Goal: Information Seeking & Learning: Learn about a topic

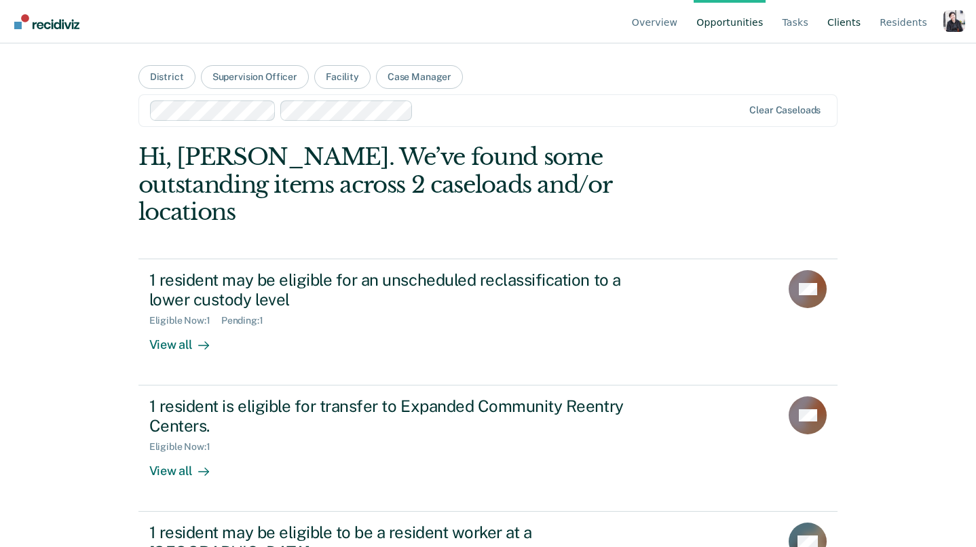
click at [832, 33] on link "Client s" at bounding box center [843, 21] width 39 height 43
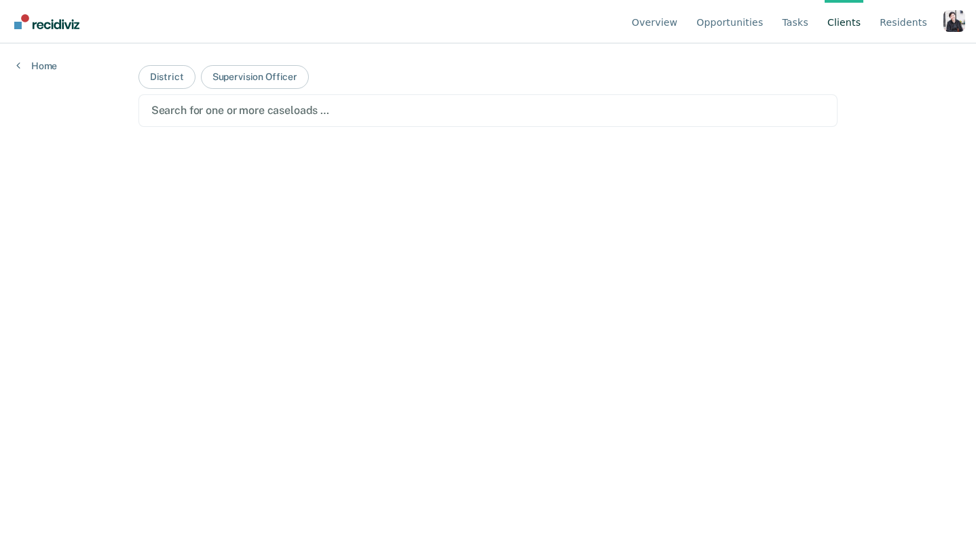
click at [962, 30] on div "Profile dropdown button" at bounding box center [954, 21] width 22 height 22
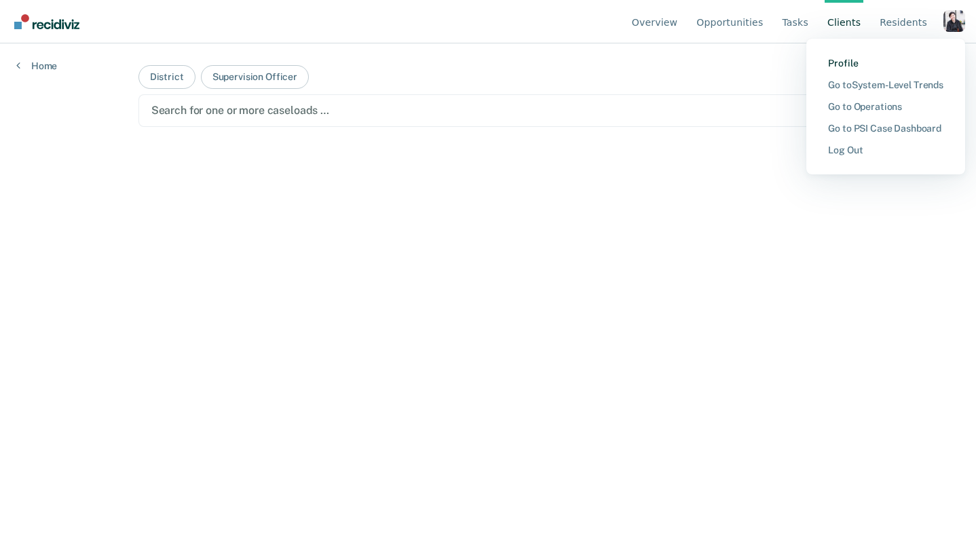
click at [881, 67] on link "Profile" at bounding box center [885, 64] width 115 height 12
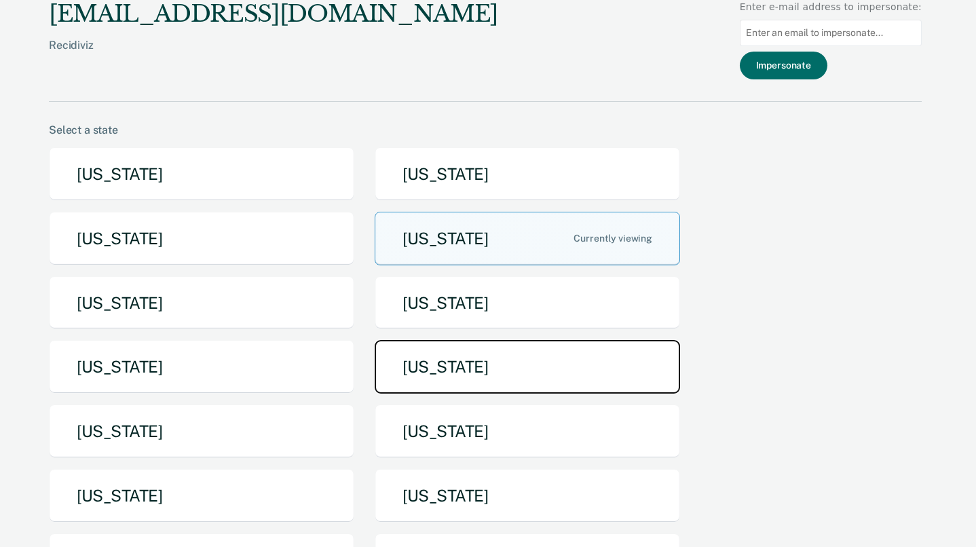
click at [428, 381] on button "[US_STATE]" at bounding box center [526, 367] width 305 height 54
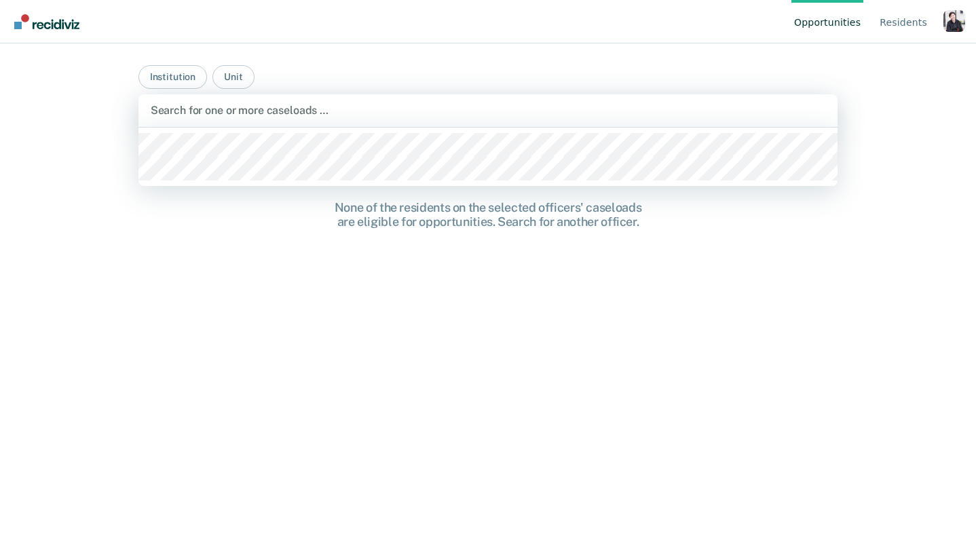
click at [284, 104] on div at bounding box center [488, 110] width 675 height 16
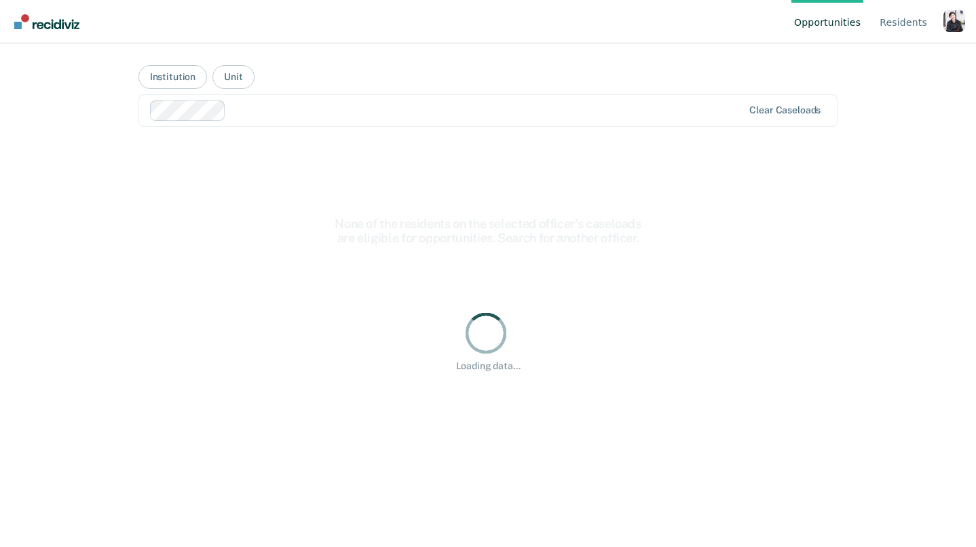
click at [301, 114] on div at bounding box center [486, 110] width 511 height 16
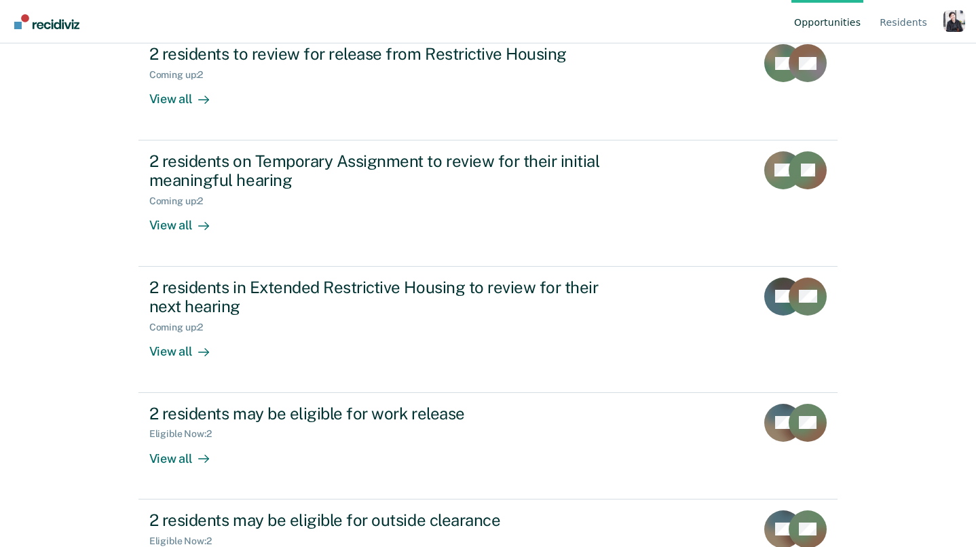
scroll to position [233, 0]
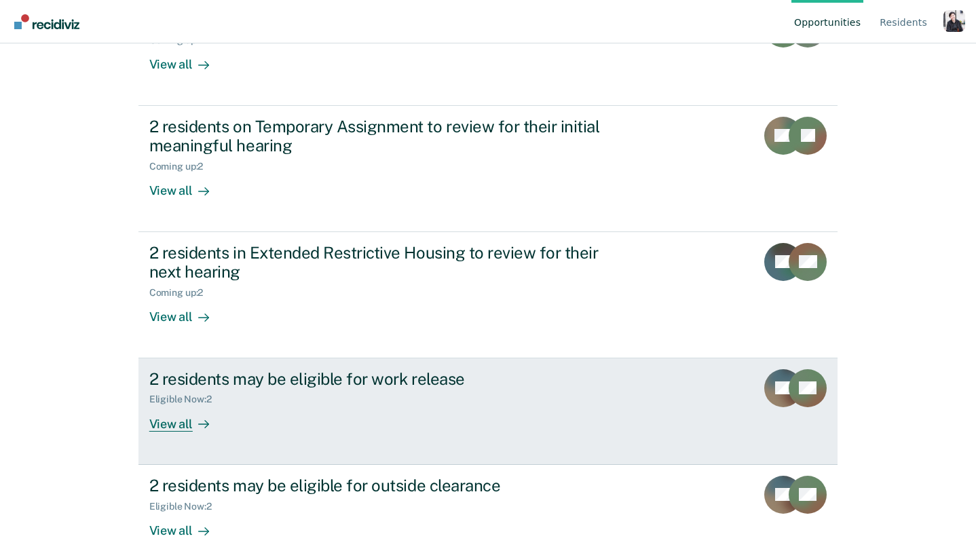
click at [280, 426] on div "2 residents may be eligible for work release Eligible Now : 2 View all" at bounding box center [403, 400] width 509 height 62
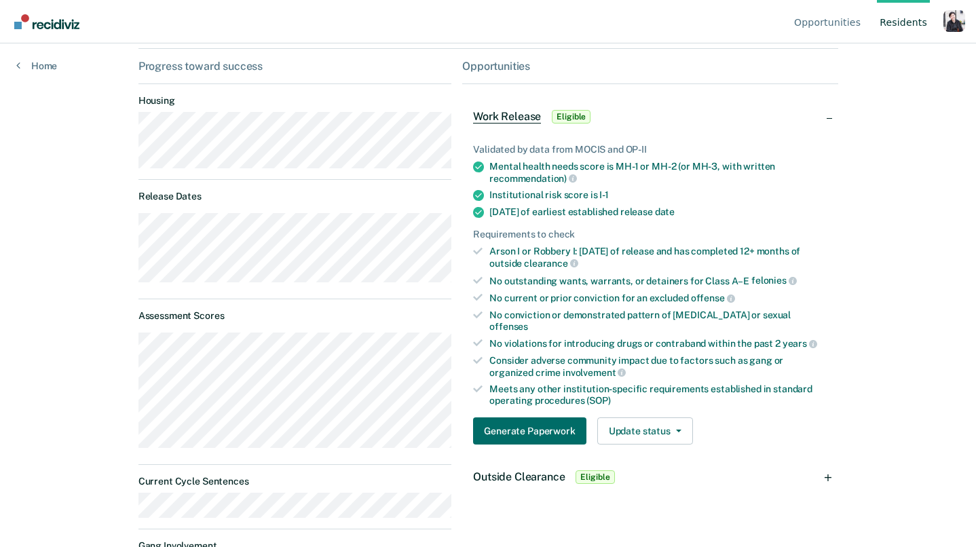
scroll to position [126, 0]
click at [957, 22] on div "Profile dropdown button" at bounding box center [954, 21] width 22 height 22
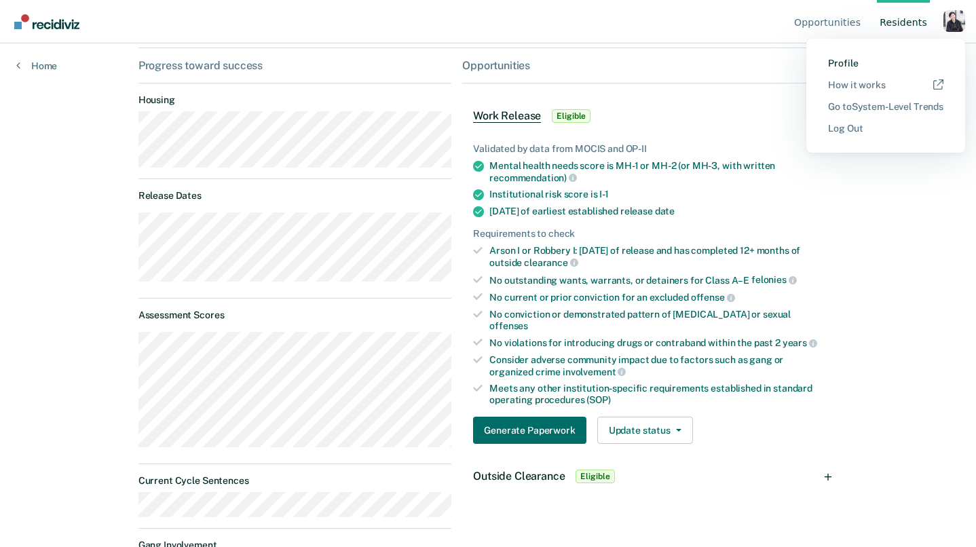
click at [857, 59] on link "Profile" at bounding box center [885, 64] width 115 height 12
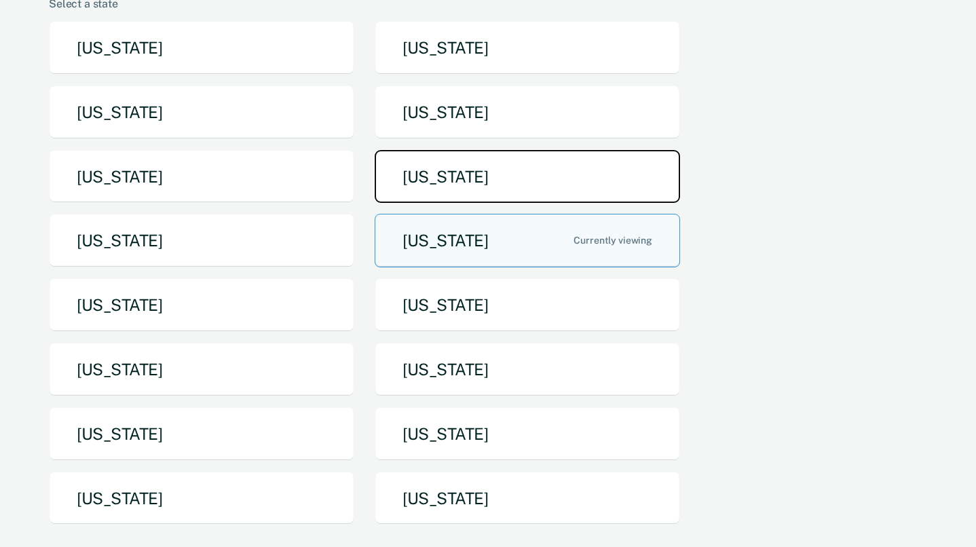
click at [509, 151] on button "[US_STATE]" at bounding box center [526, 177] width 305 height 54
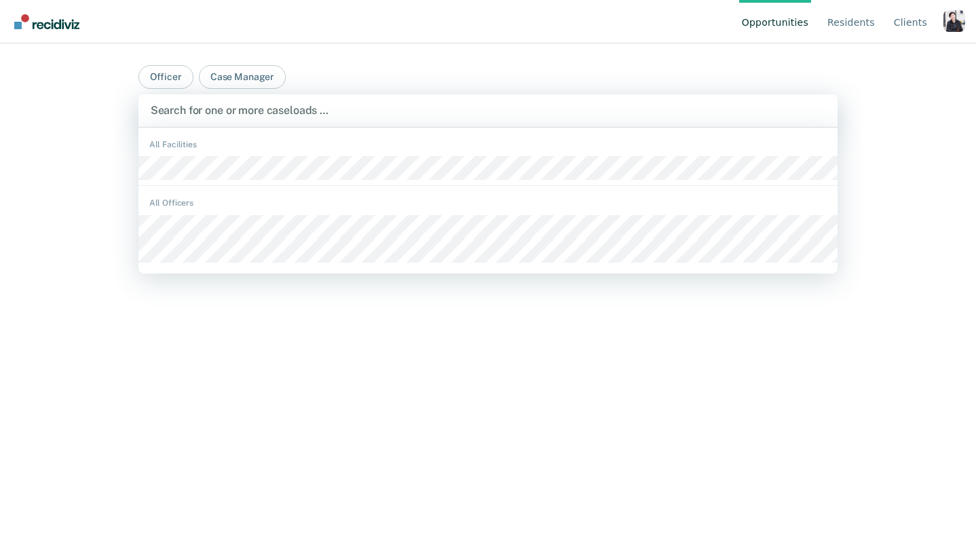
click at [406, 103] on div at bounding box center [488, 110] width 675 height 16
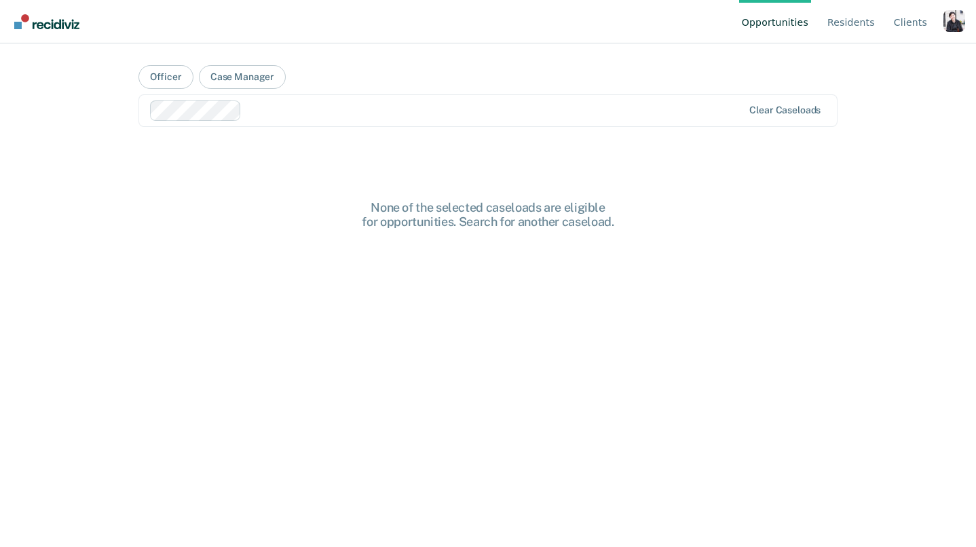
click at [381, 117] on div at bounding box center [494, 110] width 495 height 16
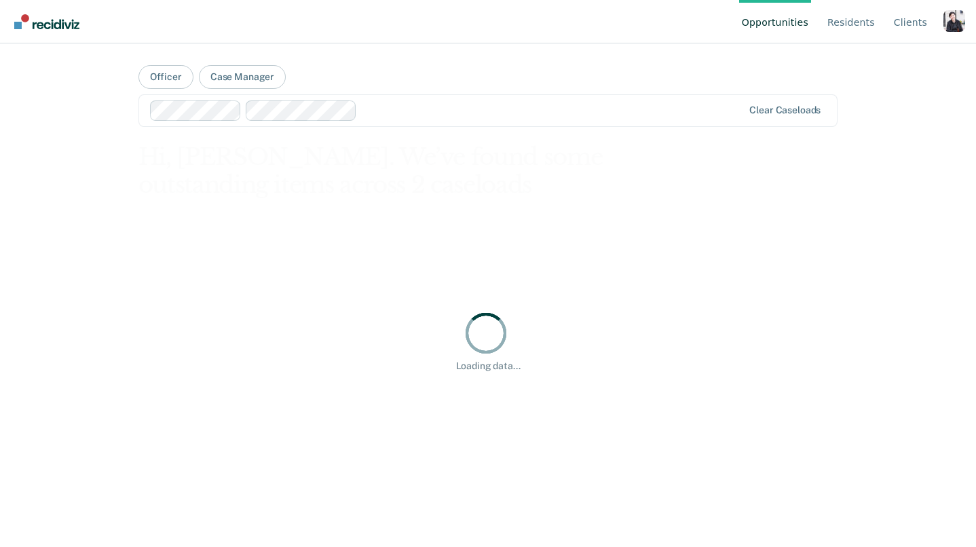
click at [398, 116] on div at bounding box center [552, 110] width 380 height 16
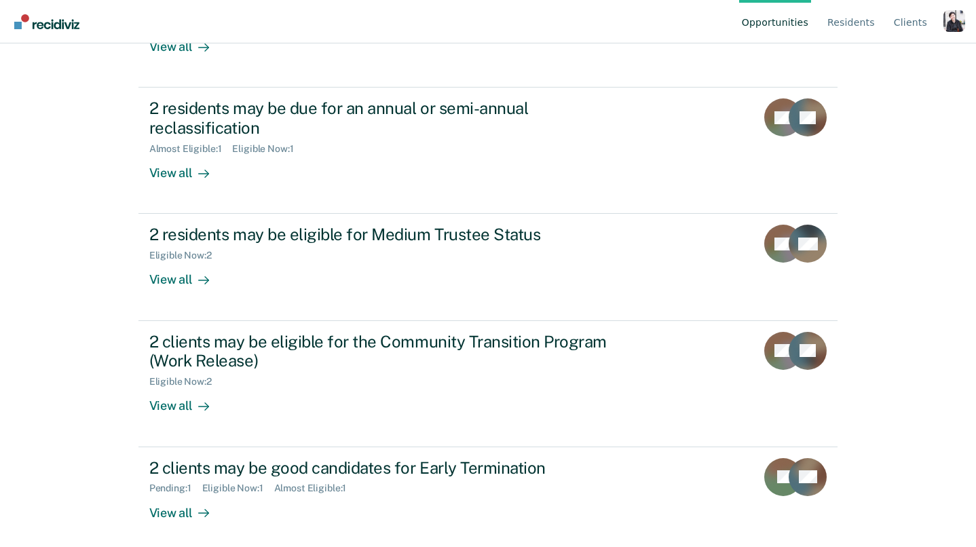
scroll to position [383, 0]
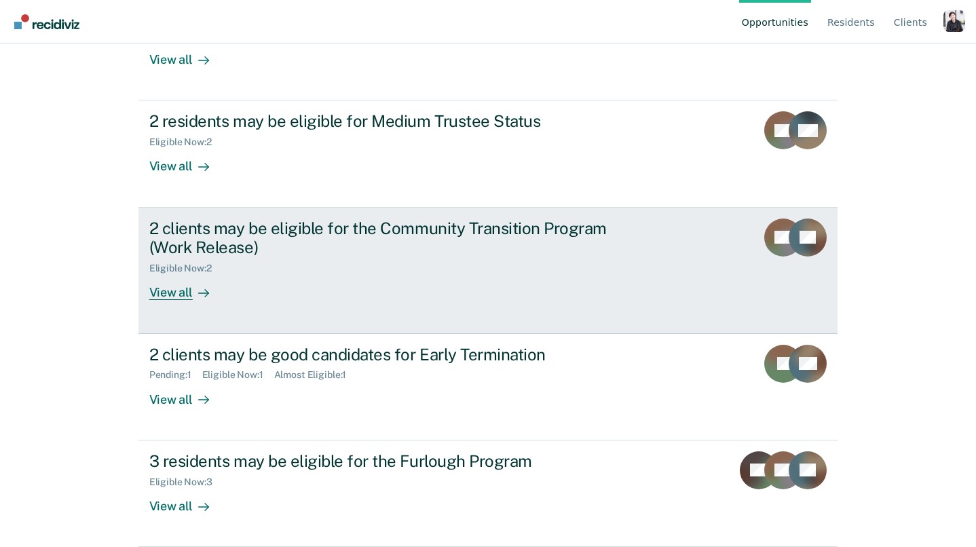
click at [566, 254] on div "2 clients may be eligible for the Community Transition Program (Work Release)" at bounding box center [387, 237] width 476 height 39
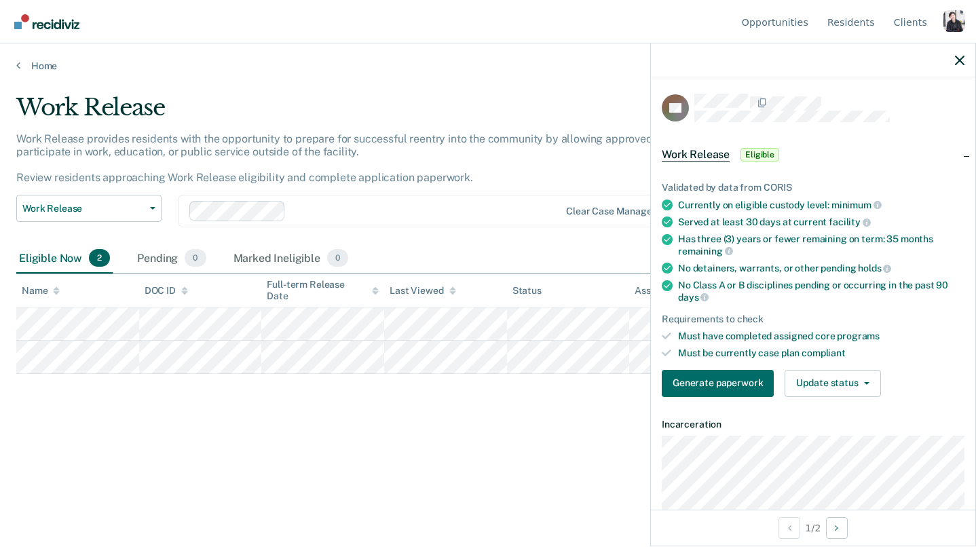
click at [718, 153] on span "Work Release" at bounding box center [695, 155] width 68 height 14
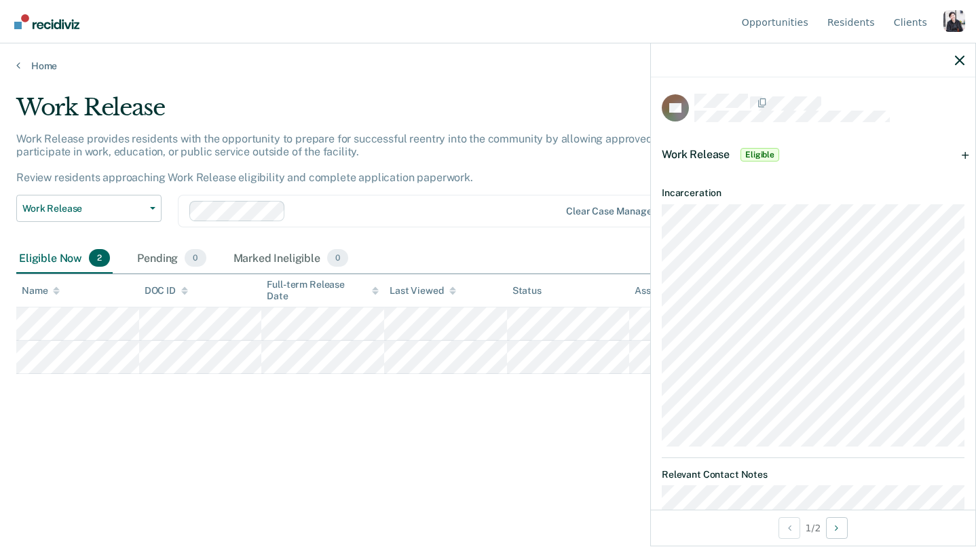
click at [718, 153] on span "Work Release" at bounding box center [695, 154] width 68 height 13
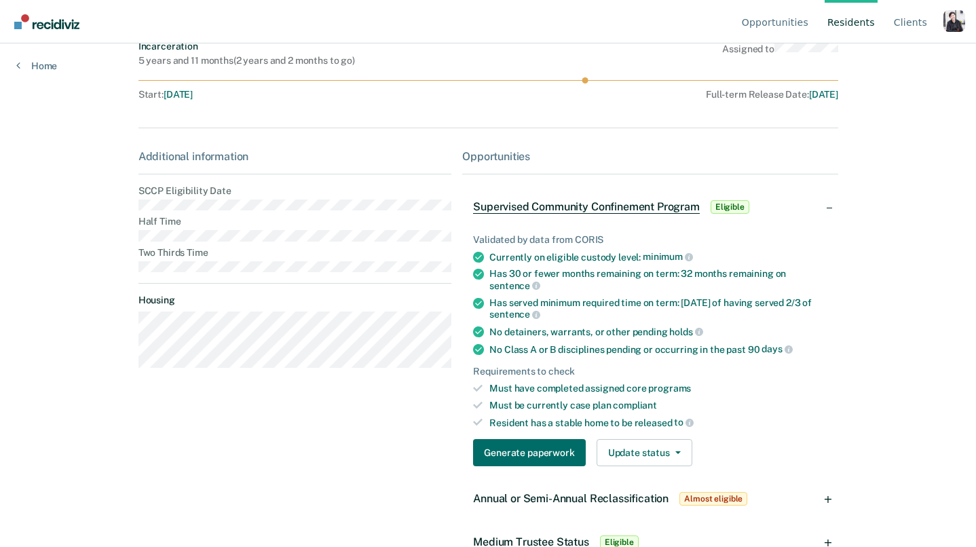
scroll to position [286, 0]
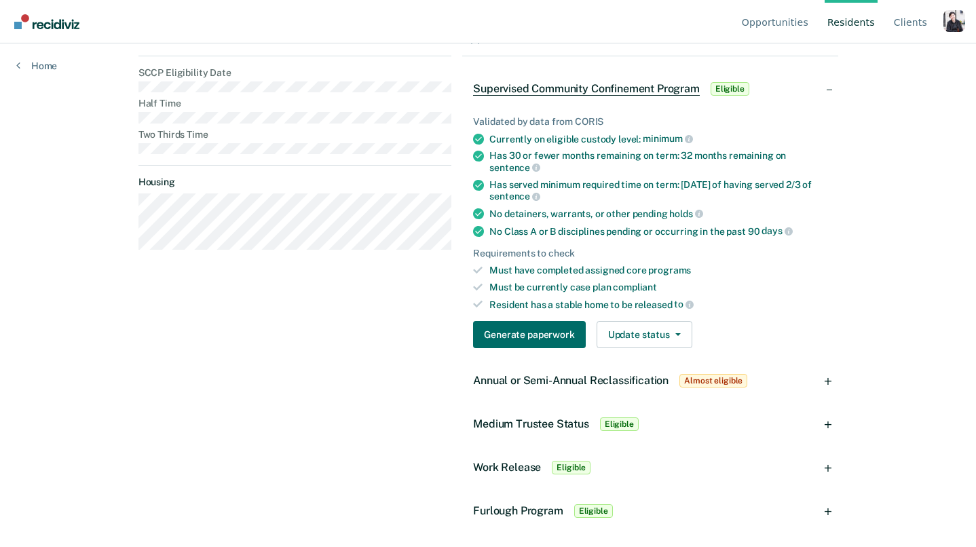
click at [668, 467] on div "Work Release Eligible" at bounding box center [650, 467] width 376 height 43
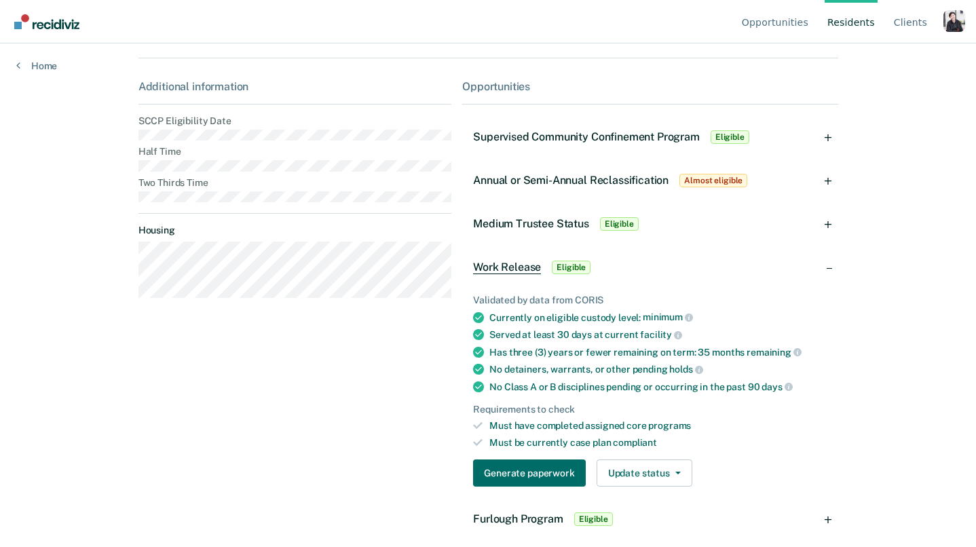
click at [611, 187] on div "Annual or Semi-Annual Reclassification Almost eligible" at bounding box center [611, 181] width 277 height 22
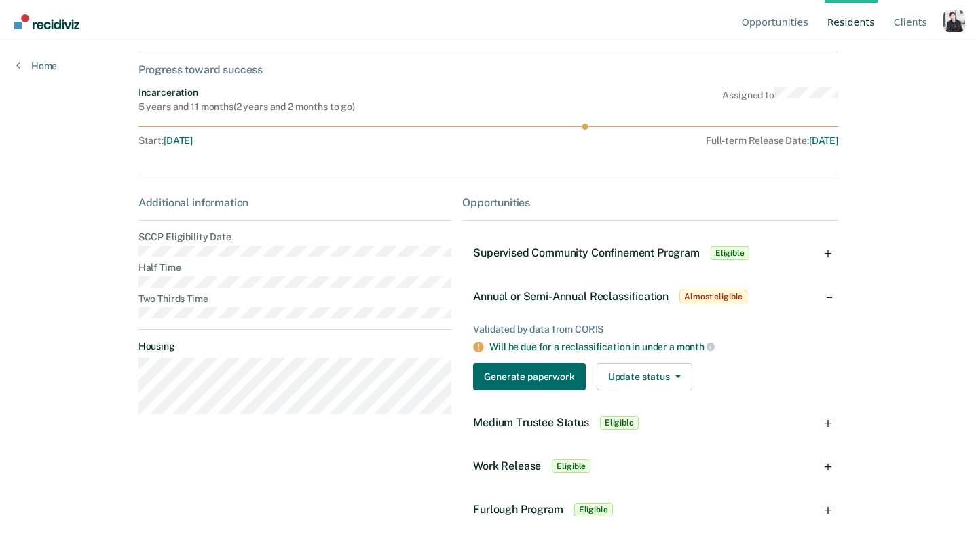
click at [789, 476] on div "Work Release Eligible" at bounding box center [650, 465] width 376 height 43
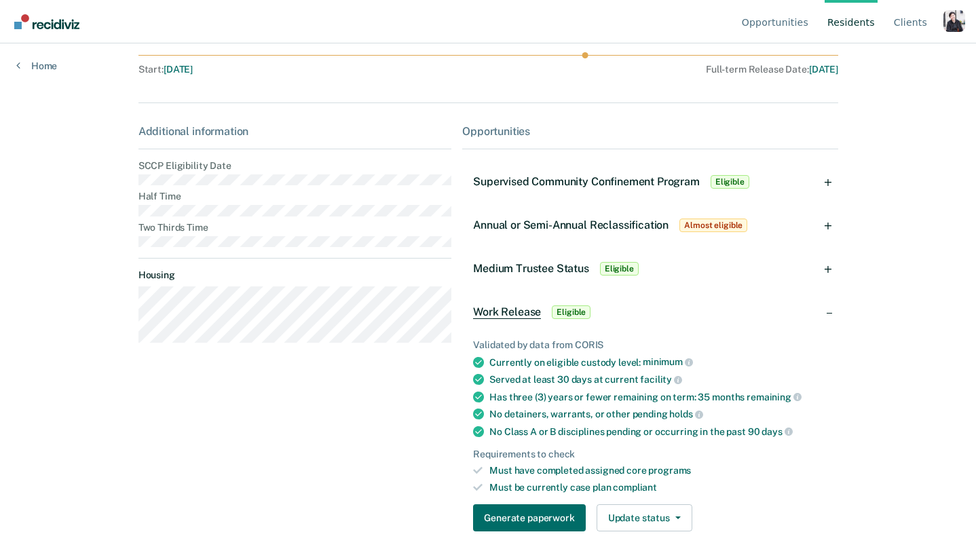
scroll to position [246, 0]
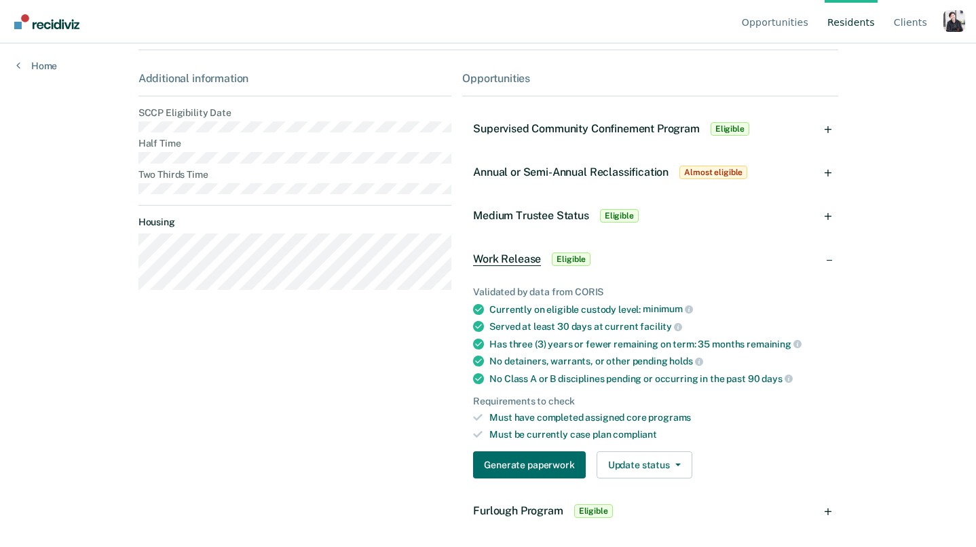
click at [765, 173] on div "Annual or Semi-Annual Reclassification Almost eligible" at bounding box center [650, 172] width 376 height 43
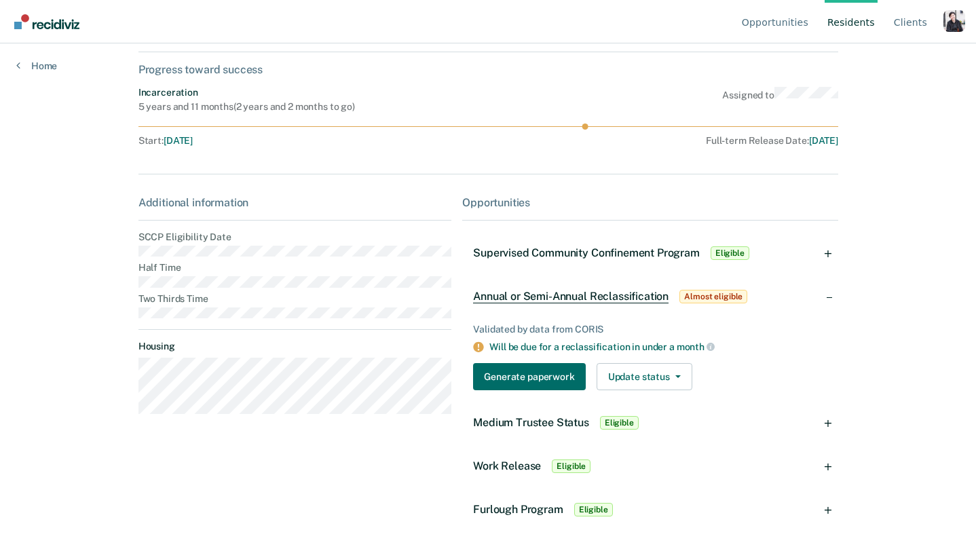
click at [954, 27] on div "Profile dropdown button" at bounding box center [954, 21] width 22 height 22
click at [885, 69] on button "Profile" at bounding box center [899, 63] width 131 height 22
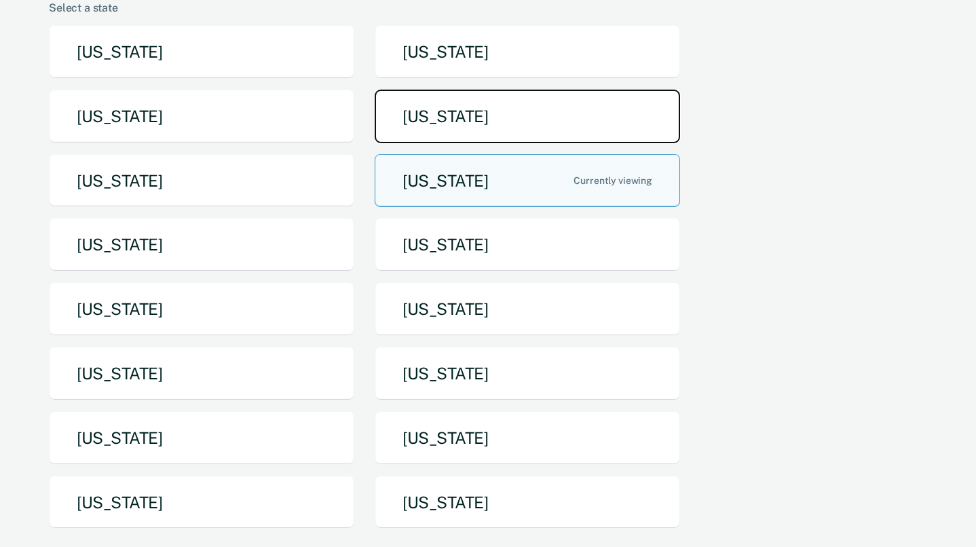
click at [482, 102] on button "[US_STATE]" at bounding box center [526, 117] width 305 height 54
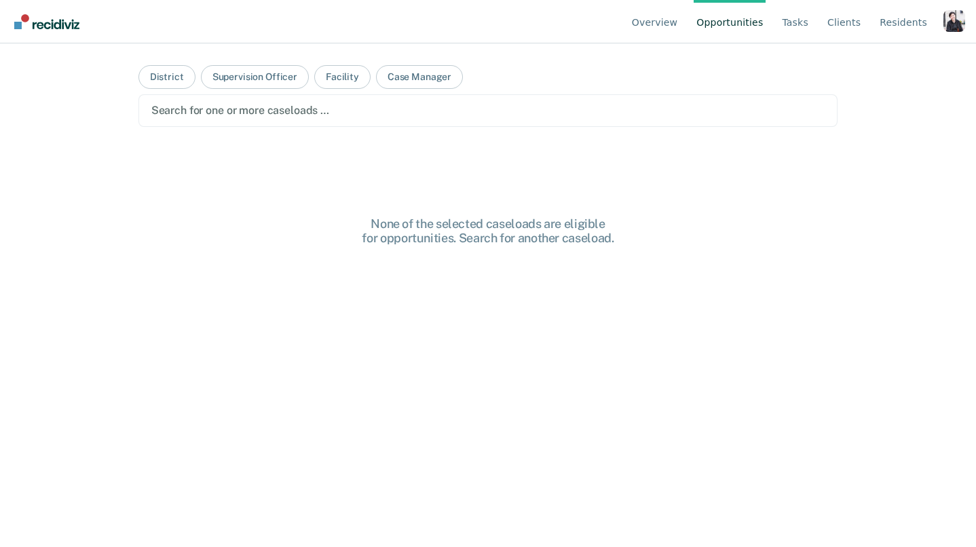
click at [476, 111] on div at bounding box center [488, 110] width 674 height 16
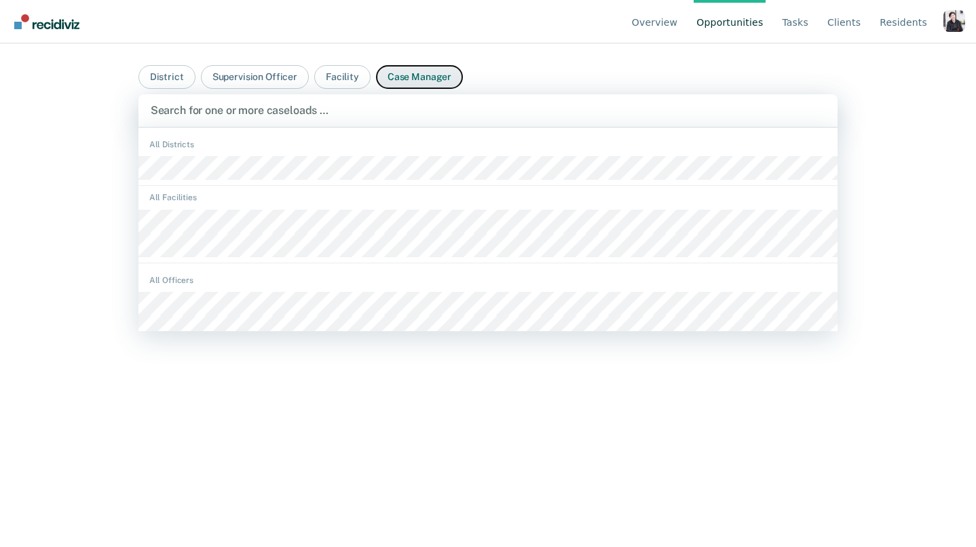
click at [426, 81] on button "Case Manager" at bounding box center [419, 77] width 87 height 24
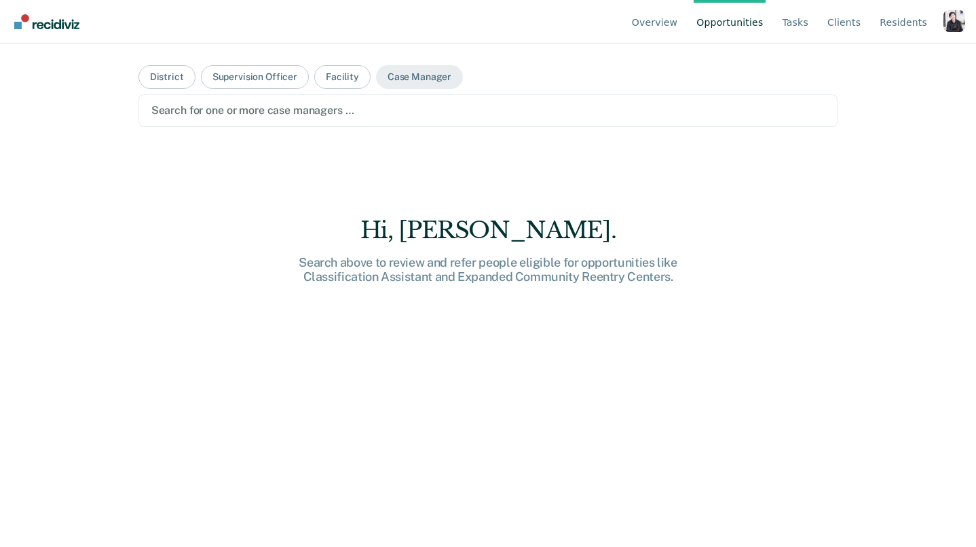
click at [408, 111] on div at bounding box center [488, 110] width 674 height 16
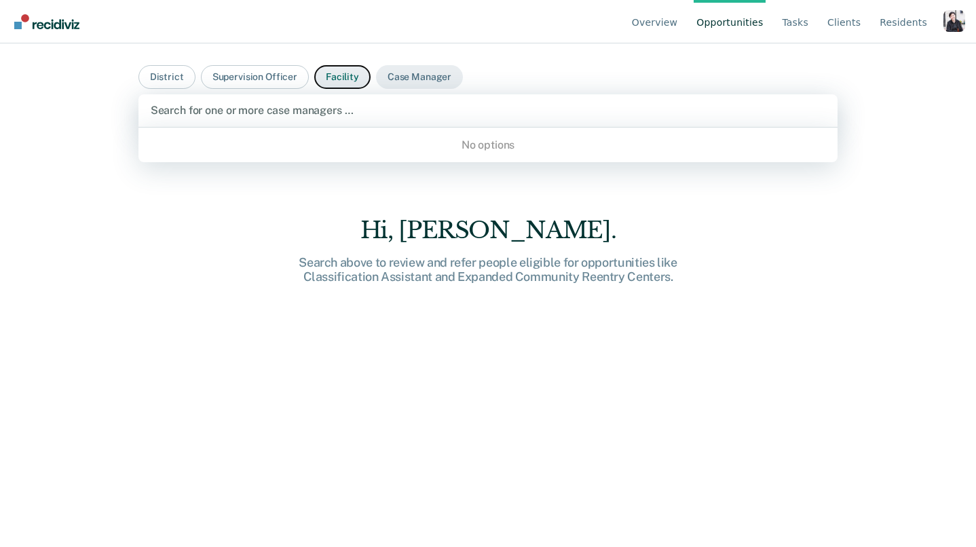
click at [353, 74] on button "Facility" at bounding box center [342, 77] width 56 height 24
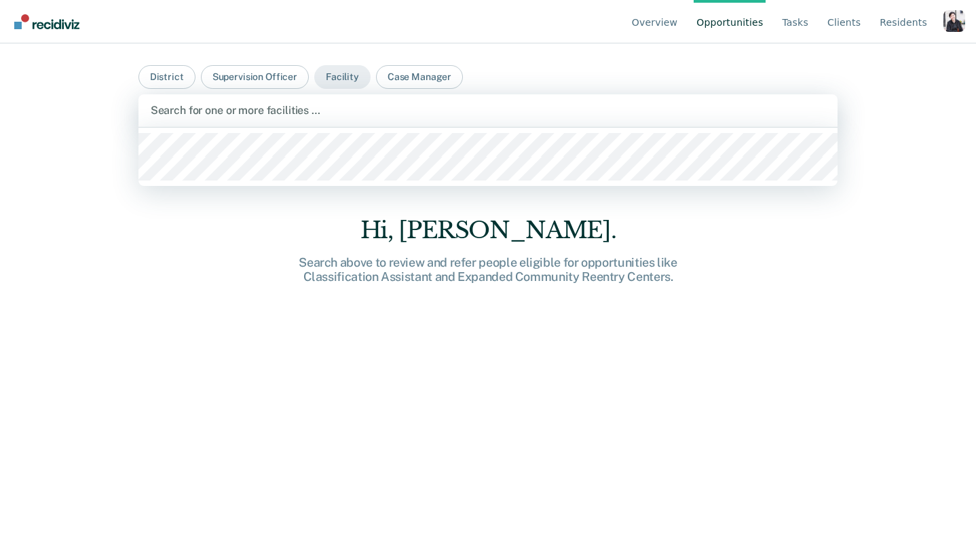
click at [353, 122] on div "Search for one or more facilities …" at bounding box center [487, 110] width 699 height 33
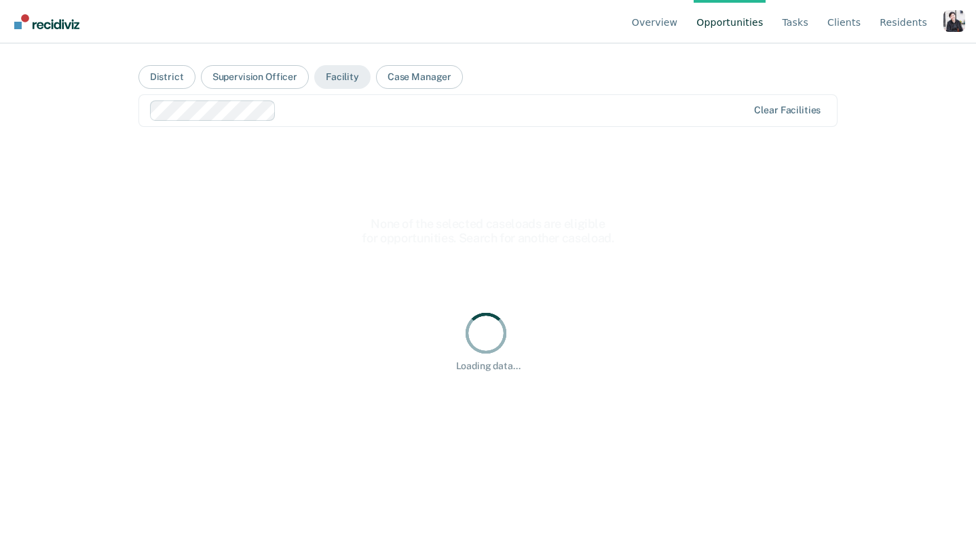
click at [374, 119] on div at bounding box center [449, 110] width 599 height 20
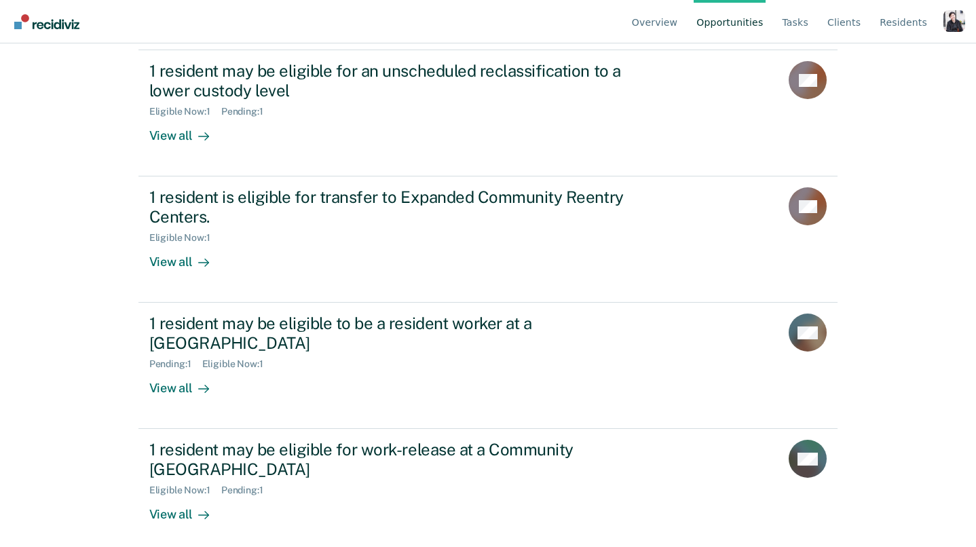
scroll to position [189, 0]
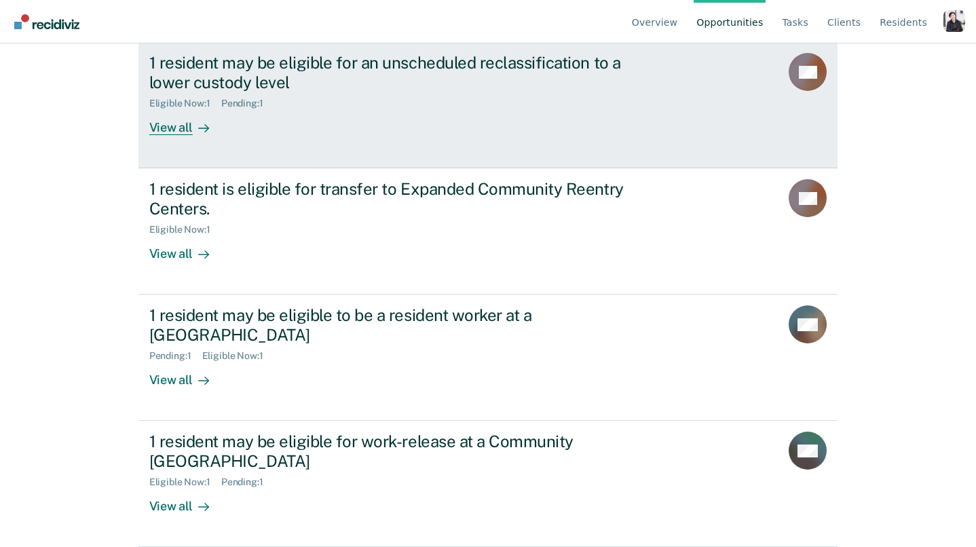
click at [471, 118] on div "1 resident may be eligible for an unscheduled reclassification to a lower custo…" at bounding box center [403, 94] width 509 height 82
